Goal: Communication & Community: Answer question/provide support

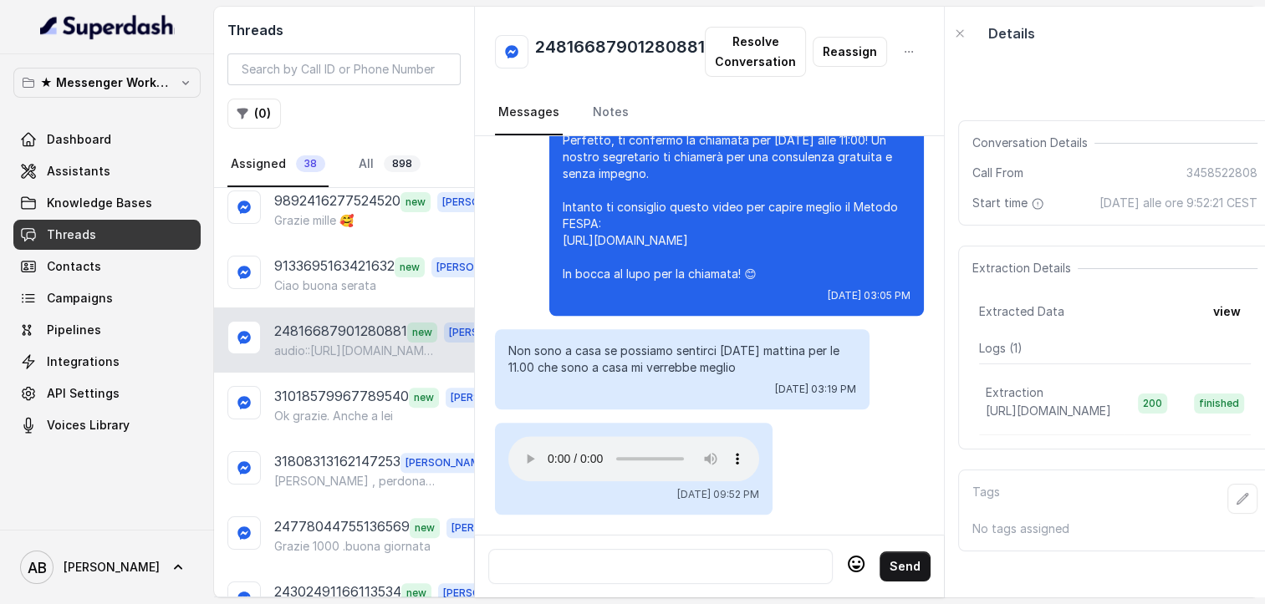
scroll to position [1260, 0]
click at [627, 111] on nav "Messages Notes" at bounding box center [709, 112] width 429 height 45
drag, startPoint x: 0, startPoint y: 0, endPoint x: 627, endPoint y: 111, distance: 636.7
click at [627, 111] on nav "Messages Notes" at bounding box center [709, 112] width 429 height 45
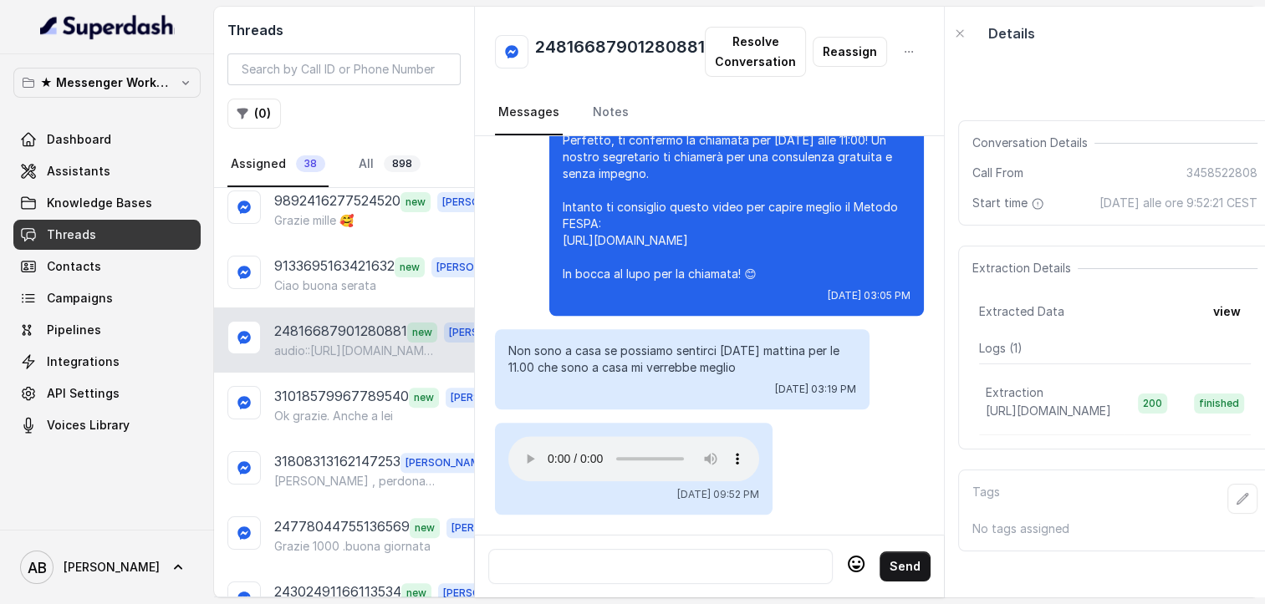
click at [549, 225] on div "Perfetto, ti confermo la chiamata per [DATE] alle 11:00! Un nostro segretario t…" at bounding box center [736, 217] width 374 height 197
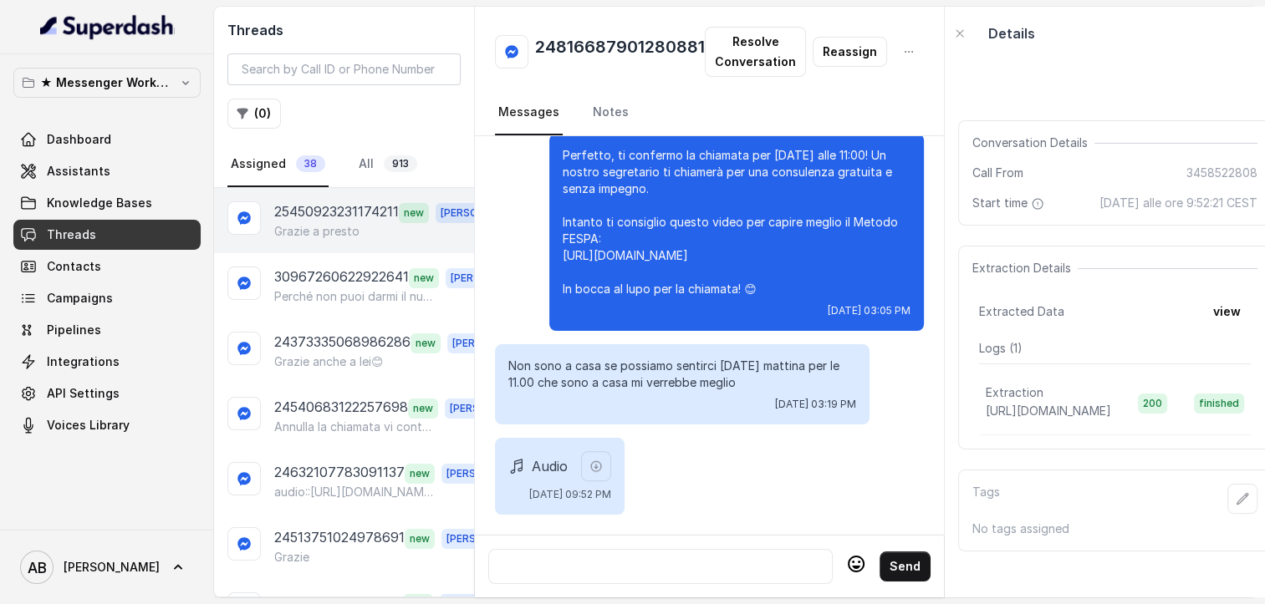
click at [307, 203] on p "25450923231174211" at bounding box center [336, 212] width 125 height 22
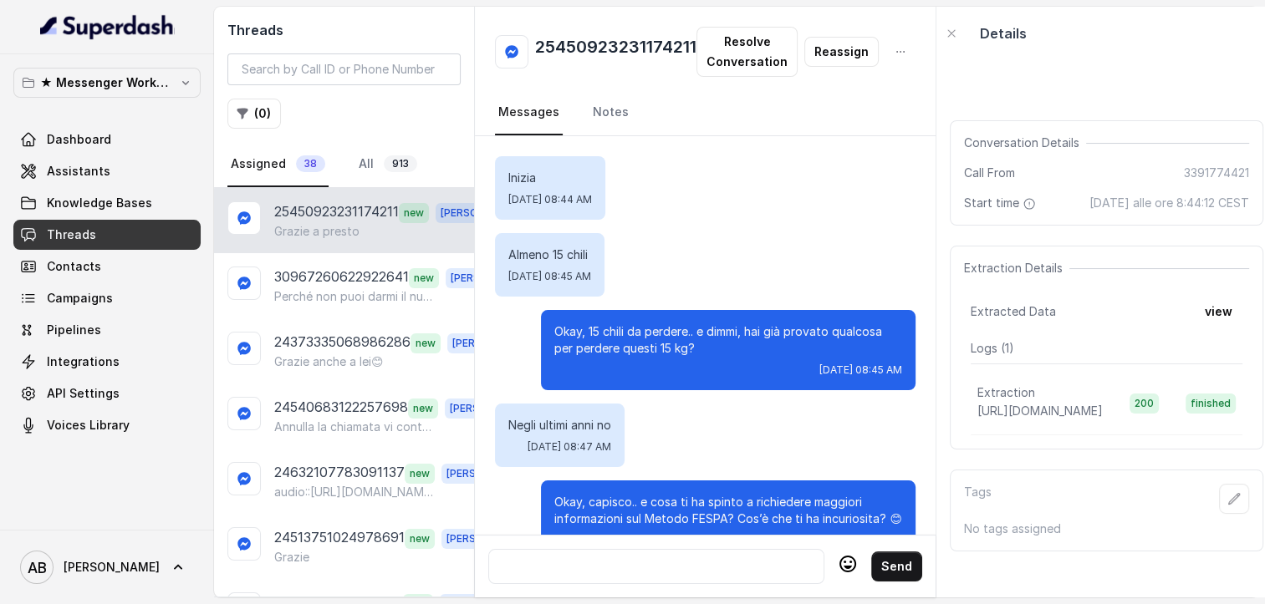
scroll to position [1257, 0]
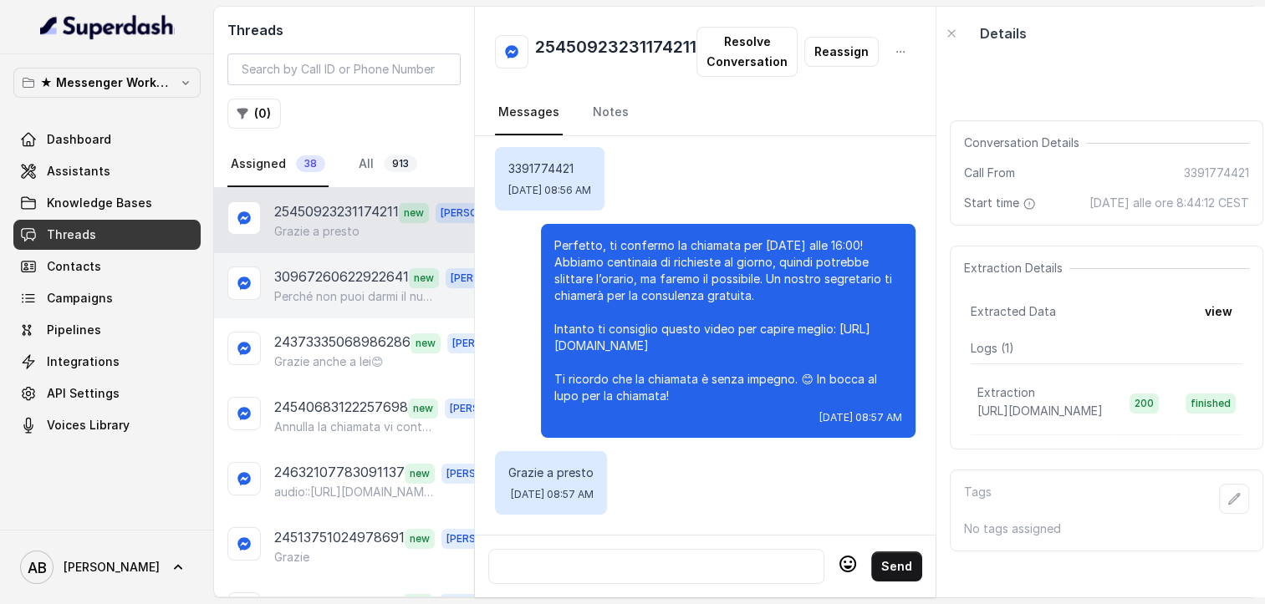
click at [359, 294] on p "Perché non puoi darmi il numero ora? Che problema c'è....." at bounding box center [354, 296] width 160 height 17
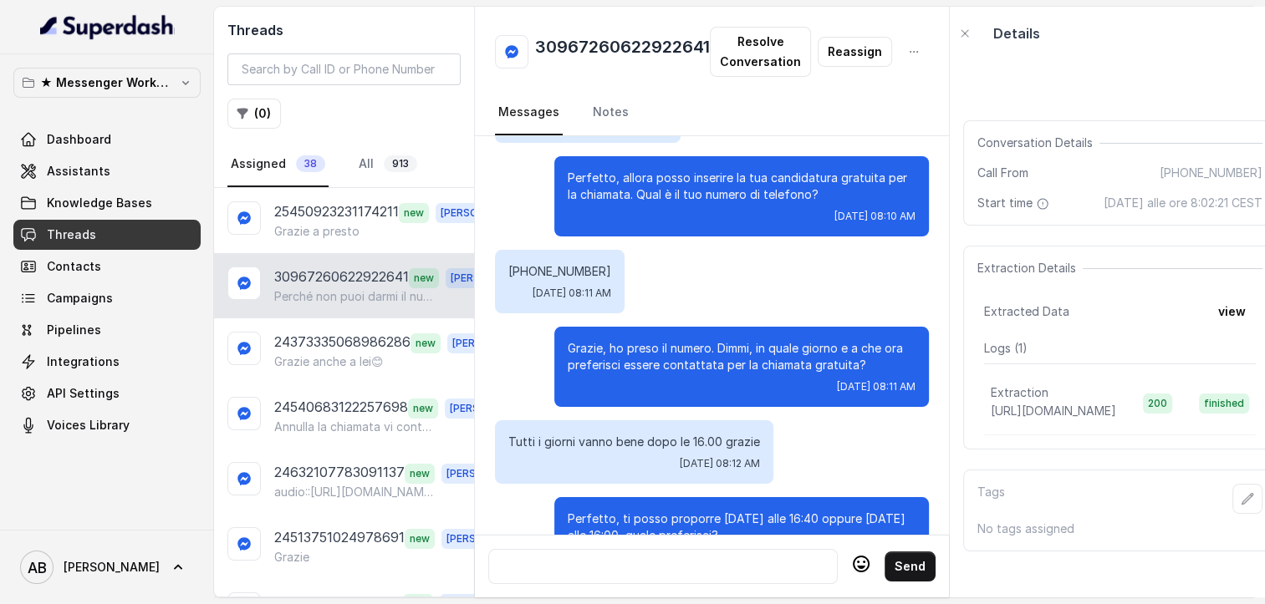
scroll to position [950, 0]
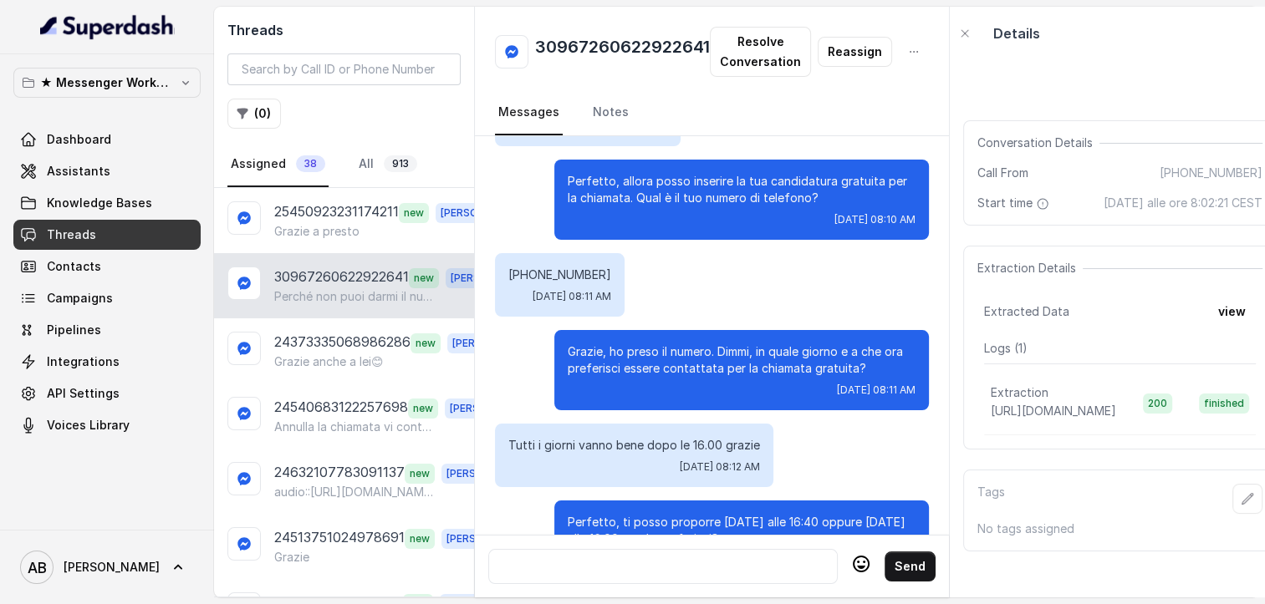
click at [540, 274] on p "339 664 3989" at bounding box center [559, 275] width 103 height 17
click at [538, 276] on p "339 664 3989" at bounding box center [559, 275] width 103 height 17
click at [535, 275] on p "339 664 3989" at bounding box center [559, 275] width 103 height 17
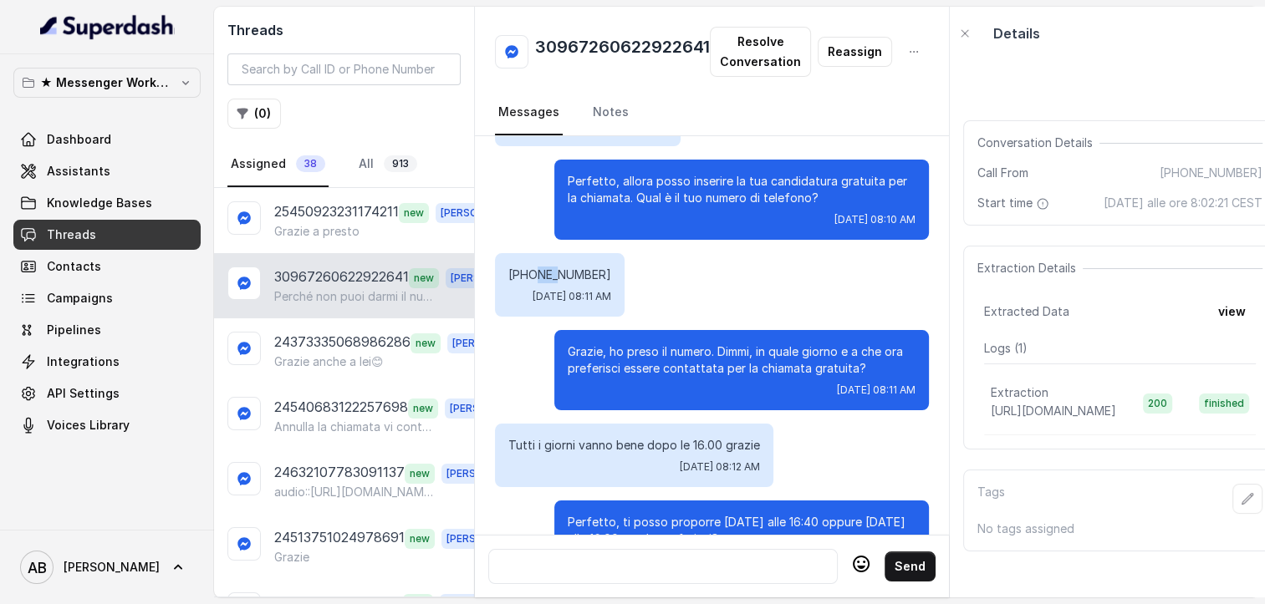
click at [535, 275] on p "339 664 3989" at bounding box center [559, 275] width 103 height 17
copy p "339 664 3989"
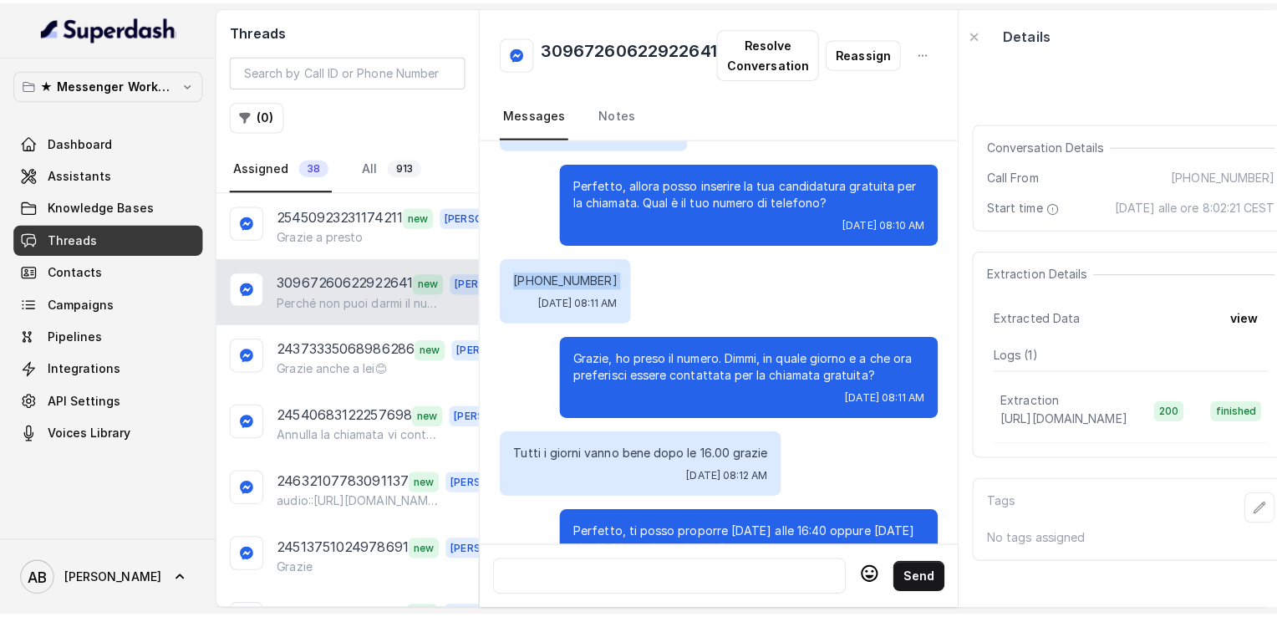
scroll to position [1361, 0]
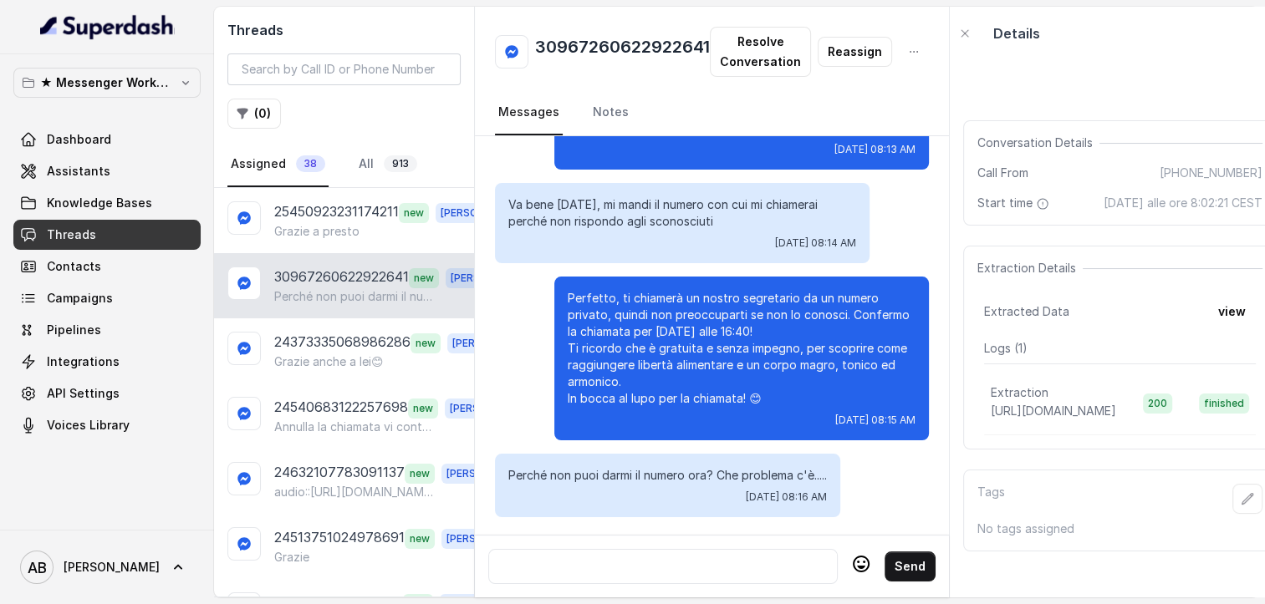
click at [722, 560] on div at bounding box center [663, 567] width 334 height 20
click at [374, 172] on link "All 913" at bounding box center [387, 164] width 65 height 45
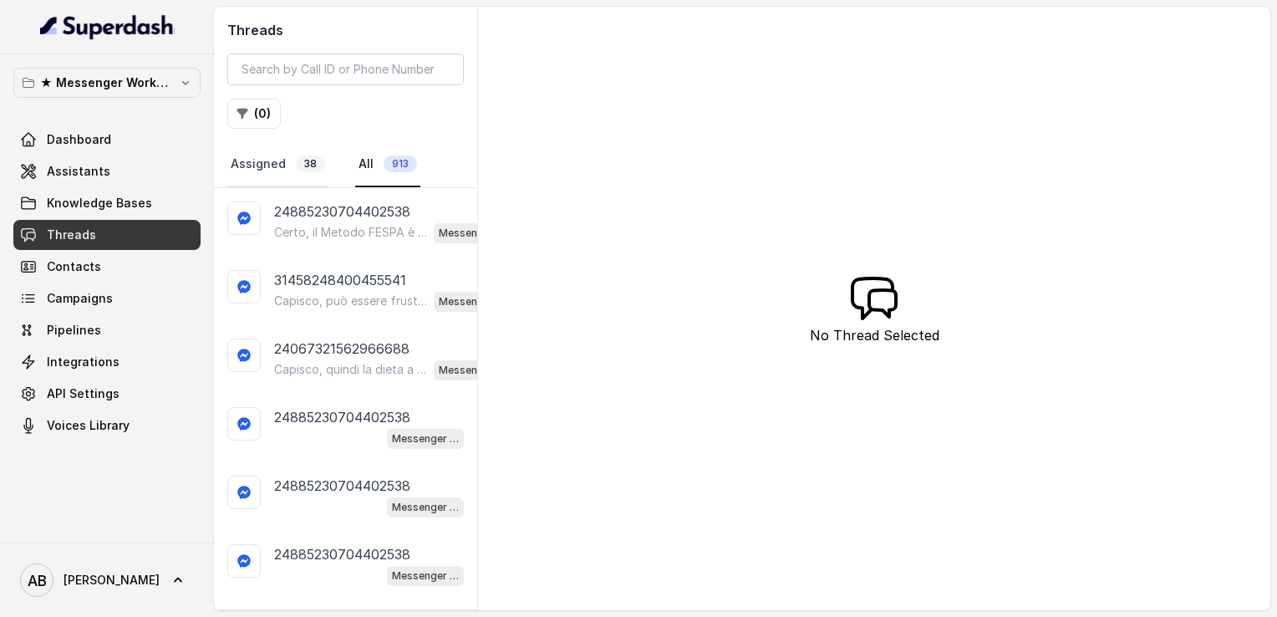
click at [265, 167] on link "Assigned 38" at bounding box center [277, 164] width 101 height 45
